Goal: Information Seeking & Learning: Learn about a topic

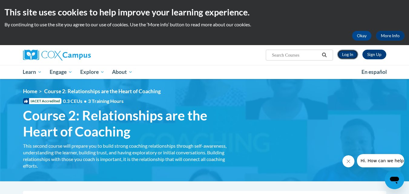
click at [347, 51] on link "Log In" at bounding box center [347, 55] width 21 height 10
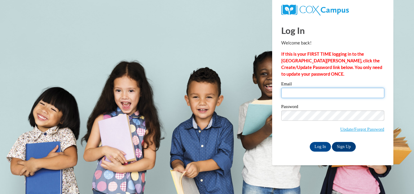
click at [302, 95] on input "Email" at bounding box center [332, 93] width 103 height 10
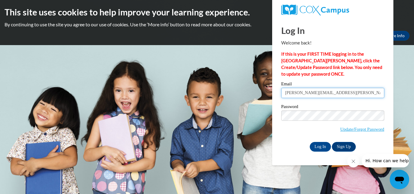
type input "Michelle.Prinzo@mnps.org"
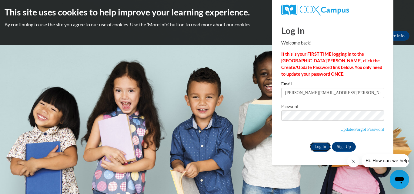
click at [318, 147] on input "Log In" at bounding box center [320, 147] width 21 height 10
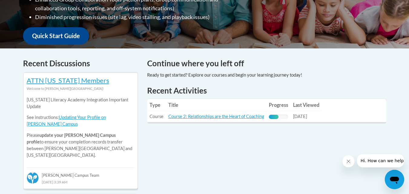
scroll to position [211, 0]
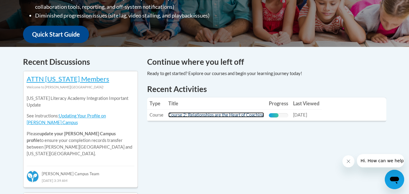
click at [216, 117] on link "Course 2: Relationships are the Heart of Coaching" at bounding box center [216, 114] width 96 height 5
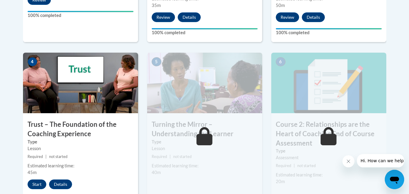
scroll to position [343, 0]
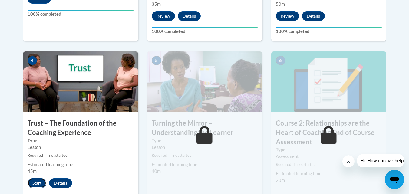
click at [32, 186] on button "Start" at bounding box center [37, 183] width 19 height 10
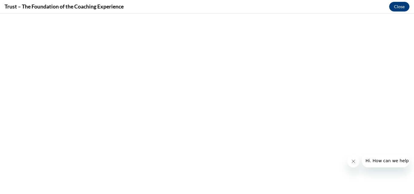
click at [354, 161] on icon "Close message from company" at bounding box center [352, 161] width 5 height 5
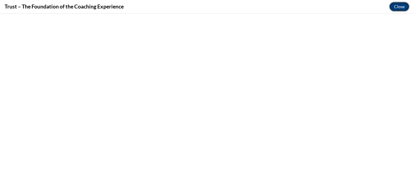
click at [397, 5] on button "Close" at bounding box center [399, 7] width 20 height 10
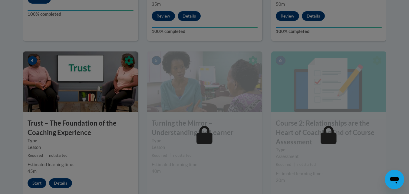
click at [127, 61] on div at bounding box center [204, 97] width 409 height 194
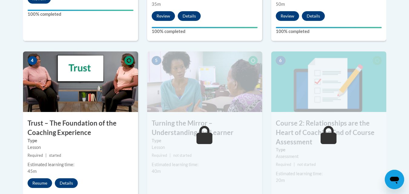
click at [128, 61] on icon at bounding box center [129, 60] width 9 height 9
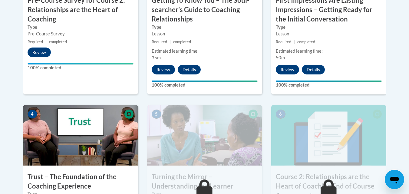
scroll to position [266, 0]
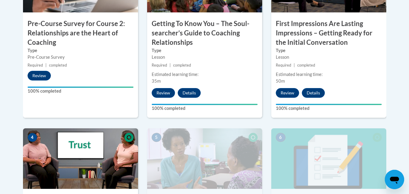
click at [99, 143] on img at bounding box center [80, 158] width 115 height 61
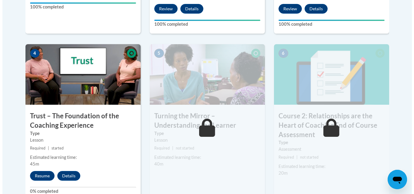
scroll to position [350, 0]
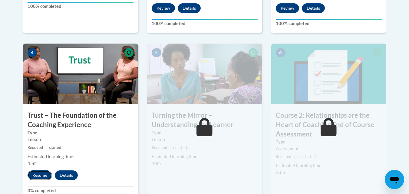
click at [43, 178] on button "Resume" at bounding box center [40, 176] width 25 height 10
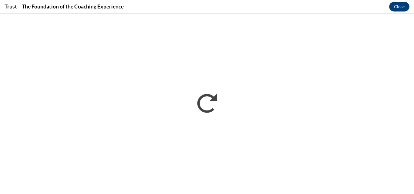
scroll to position [0, 0]
